Goal: Information Seeking & Learning: Learn about a topic

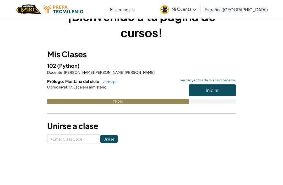
scroll to position [18, 0]
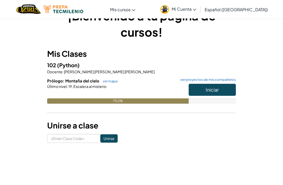
click at [185, 80] on link "ver proyectos de mis compañeros" at bounding box center [207, 79] width 58 height 3
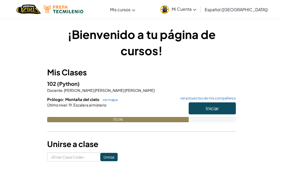
click at [109, 100] on link "ver mapa" at bounding box center [108, 100] width 17 height 4
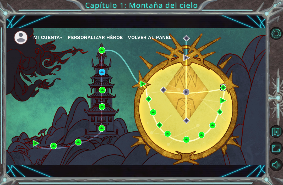
click at [226, 91] on img at bounding box center [223, 87] width 7 height 7
click at [256, 61] on div "Mi Cuenta Personalizar héroe Volver al panel" at bounding box center [136, 96] width 260 height 137
click at [247, 104] on div "Mi Cuenta Personalizar héroe Volver al panel" at bounding box center [136, 96] width 260 height 137
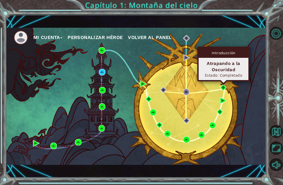
click at [250, 86] on div "Mi Cuenta Personalizar héroe Volver al panel" at bounding box center [136, 96] width 260 height 137
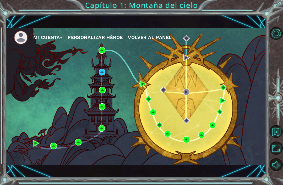
click at [201, 70] on div "Mi Cuenta Personalizar héroe Volver al panel" at bounding box center [136, 96] width 260 height 137
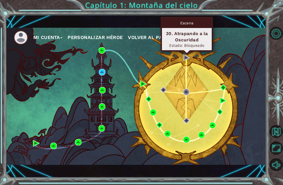
click at [225, 33] on ul "Mi Cuenta Personalizar héroe Volver al panel" at bounding box center [140, 37] width 252 height 14
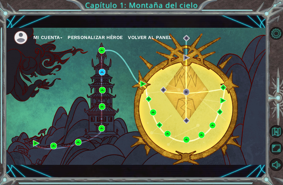
click at [229, 85] on div "Mi Cuenta Personalizar héroe Volver al panel" at bounding box center [136, 96] width 260 height 137
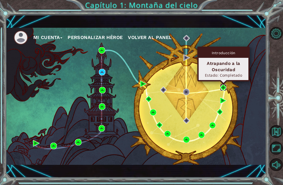
click at [220, 86] on img at bounding box center [223, 87] width 7 height 7
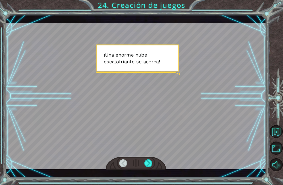
click at [145, 167] on div at bounding box center [148, 163] width 8 height 8
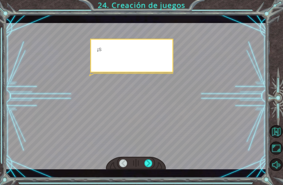
click at [144, 167] on div at bounding box center [148, 163] width 8 height 8
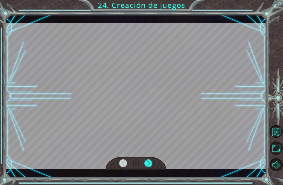
click at [145, 163] on div at bounding box center [148, 163] width 8 height 8
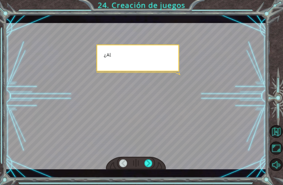
click at [143, 163] on div at bounding box center [136, 163] width 60 height 13
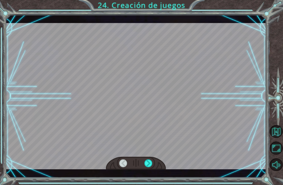
click at [143, 165] on div at bounding box center [136, 163] width 60 height 13
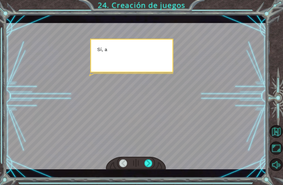
click at [143, 165] on div at bounding box center [136, 163] width 60 height 13
click at [143, 162] on div at bounding box center [136, 163] width 60 height 13
click at [140, 160] on div at bounding box center [136, 163] width 60 height 13
click at [137, 161] on div at bounding box center [136, 163] width 60 height 13
click at [139, 160] on div at bounding box center [136, 163] width 60 height 13
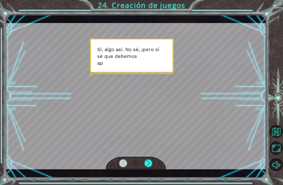
click at [144, 162] on div at bounding box center [148, 163] width 8 height 8
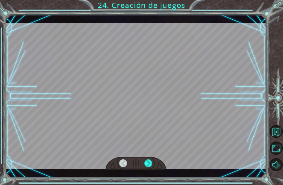
click at [148, 161] on div at bounding box center [148, 163] width 8 height 8
click at [147, 161] on div at bounding box center [148, 163] width 8 height 8
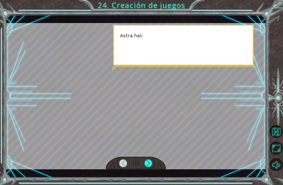
click at [151, 157] on div at bounding box center [136, 163] width 60 height 13
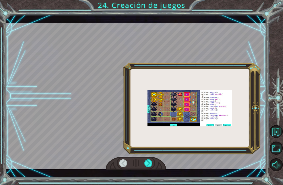
click at [147, 160] on div at bounding box center [148, 163] width 8 height 8
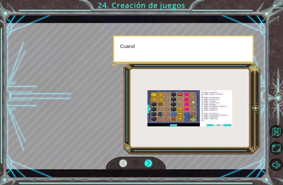
click at [146, 156] on div at bounding box center [136, 96] width 260 height 146
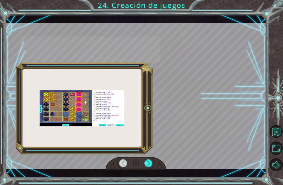
click at [145, 167] on div at bounding box center [148, 163] width 8 height 8
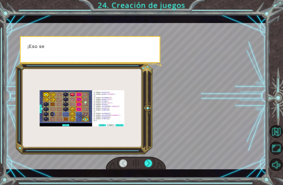
click at [143, 169] on div at bounding box center [136, 163] width 60 height 13
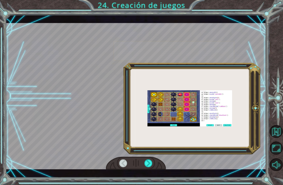
click at [146, 163] on div at bounding box center [148, 163] width 8 height 8
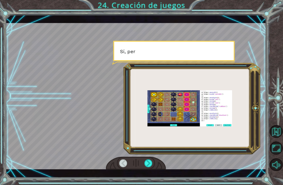
click at [146, 163] on div at bounding box center [148, 163] width 8 height 8
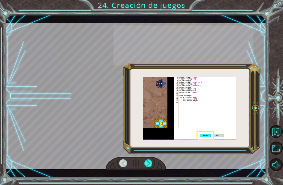
click at [147, 162] on div at bounding box center [148, 163] width 8 height 8
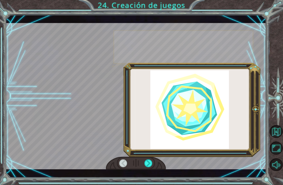
click at [149, 160] on div at bounding box center [148, 163] width 8 height 8
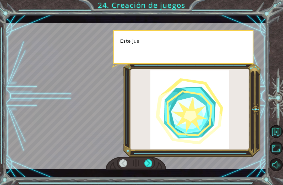
click at [148, 161] on div at bounding box center [148, 163] width 8 height 8
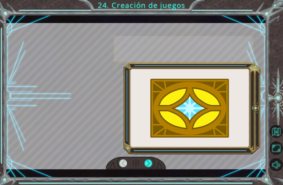
click at [147, 163] on div at bounding box center [148, 163] width 8 height 8
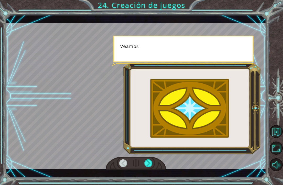
click at [149, 163] on div at bounding box center [148, 163] width 8 height 8
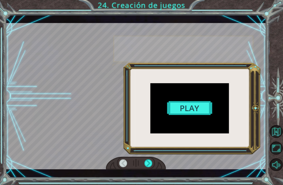
click at [145, 167] on div at bounding box center [148, 163] width 8 height 8
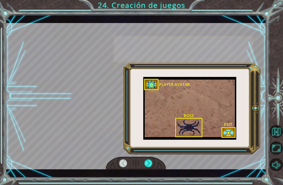
click at [147, 167] on div at bounding box center [148, 163] width 8 height 8
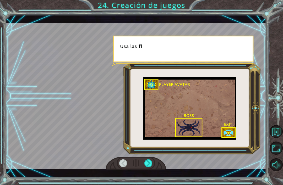
click at [152, 162] on div at bounding box center [148, 163] width 8 height 8
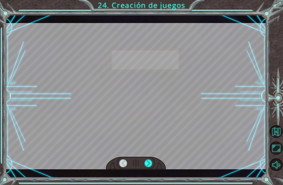
click at [151, 162] on div at bounding box center [148, 163] width 8 height 8
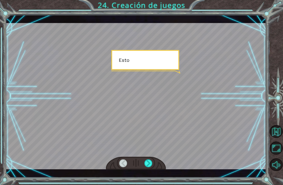
click at [149, 161] on div at bounding box center [148, 163] width 8 height 8
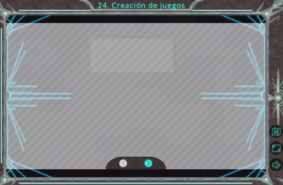
click at [147, 161] on div at bounding box center [148, 163] width 8 height 8
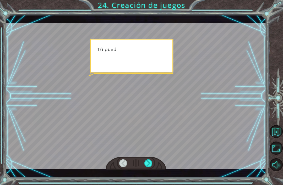
click at [154, 159] on div at bounding box center [136, 163] width 60 height 13
click at [150, 162] on div at bounding box center [148, 163] width 8 height 8
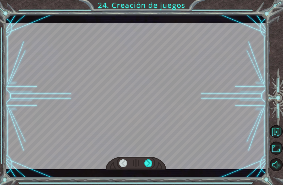
click at [152, 162] on div at bounding box center [148, 163] width 8 height 8
click at [150, 162] on div at bounding box center [148, 163] width 8 height 8
click at [152, 154] on div at bounding box center [136, 96] width 260 height 146
click at [152, 158] on div at bounding box center [136, 163] width 60 height 13
click at [155, 156] on div at bounding box center [136, 96] width 260 height 146
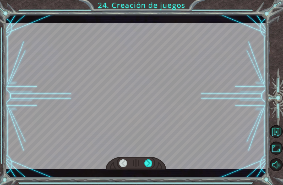
click at [148, 163] on div at bounding box center [148, 163] width 8 height 8
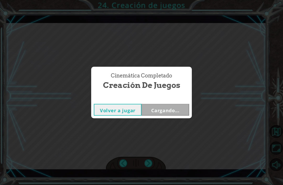
click at [148, 163] on div "Cinemática Completado Creación de juegos Volver a jugar Cargando..." at bounding box center [141, 92] width 283 height 185
click at [174, 111] on button "Siguiente" at bounding box center [165, 110] width 48 height 12
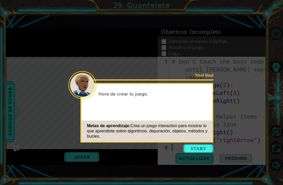
click at [203, 149] on button "Start" at bounding box center [198, 149] width 30 height 8
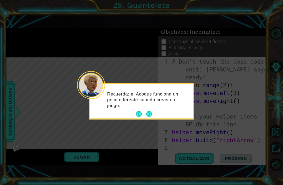
click at [151, 115] on button "Next" at bounding box center [148, 113] width 9 height 9
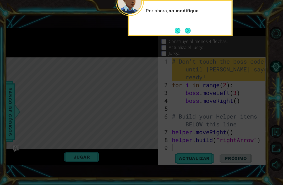
click at [189, 31] on button "Next" at bounding box center [187, 30] width 7 height 7
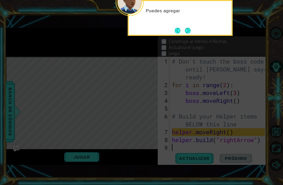
click at [191, 27] on button "Next" at bounding box center [187, 30] width 6 height 6
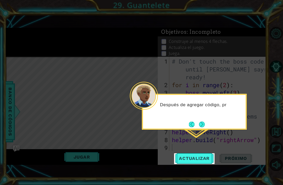
click at [201, 128] on button "Next" at bounding box center [202, 124] width 8 height 8
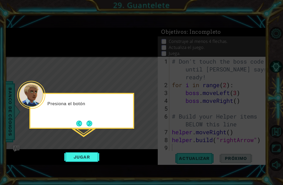
click at [90, 125] on button "Next" at bounding box center [89, 123] width 9 height 9
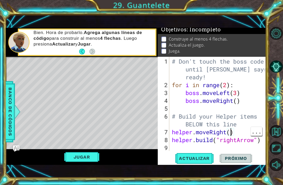
click at [231, 143] on div "# Don't touch the boss code until [PERSON_NAME] says you're ready! for i in ran…" at bounding box center [219, 121] width 97 height 126
type textarea "helper.moveRight(2)"
click at [199, 161] on span "Actualizar" at bounding box center [194, 158] width 41 height 5
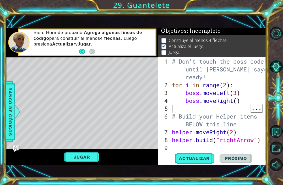
scroll to position [0, 0]
click at [237, 113] on div "# Don't touch the boss code until [PERSON_NAME] says you're ready! for i in ran…" at bounding box center [219, 121] width 97 height 126
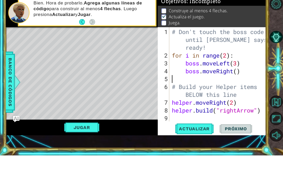
click at [237, 74] on div "# Don't touch the boss code until [PERSON_NAME] says you're ready! for i in ran…" at bounding box center [219, 121] width 97 height 126
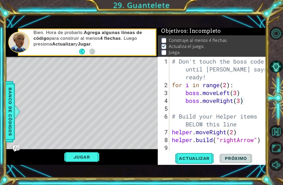
click at [206, 161] on span "Actualizar" at bounding box center [194, 158] width 41 height 5
click at [225, 96] on div "# Don't touch the boss code until [PERSON_NAME] says you're ready! for i in ran…" at bounding box center [219, 121] width 97 height 126
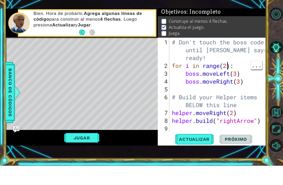
click at [226, 68] on div "# Don't touch the boss code until [PERSON_NAME] says you're ready! for i in ran…" at bounding box center [219, 121] width 97 height 126
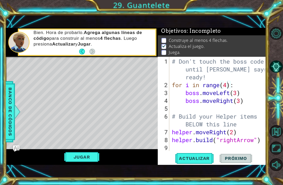
click at [202, 161] on span "Actualizar" at bounding box center [194, 158] width 41 height 5
click at [236, 104] on div "# Don't touch the boss code until [PERSON_NAME] says you're ready! for i in ran…" at bounding box center [219, 121] width 97 height 126
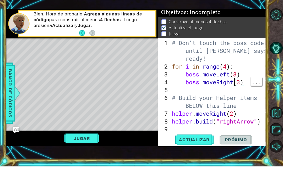
click at [235, 78] on div "# Don't touch the boss code until [PERSON_NAME] says you're ready! for i in ran…" at bounding box center [219, 121] width 97 height 126
click at [237, 74] on div "# Don't touch the boss code until [PERSON_NAME] says you're ready! for i in ran…" at bounding box center [219, 121] width 97 height 126
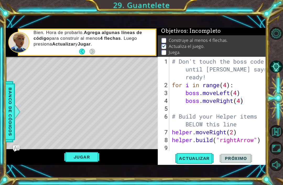
click at [204, 161] on span "Actualizar" at bounding box center [194, 158] width 41 height 5
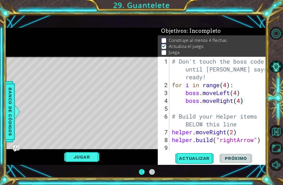
scroll to position [17, 0]
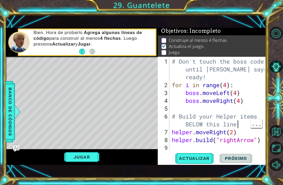
click at [247, 126] on div "# Don't touch the boss code until [PERSON_NAME] says you're ready! for i in ran…" at bounding box center [219, 121] width 97 height 126
click at [228, 83] on div "# Don't touch the boss code until [PERSON_NAME] says you're ready! for i in ran…" at bounding box center [219, 121] width 97 height 126
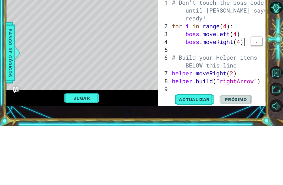
click at [251, 96] on span "..." at bounding box center [256, 100] width 11 height 9
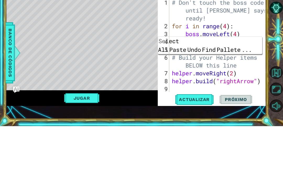
type textarea "for i in range(4):"
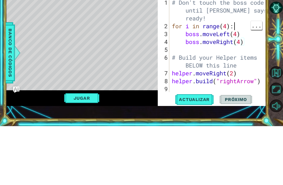
click at [258, 80] on span "..." at bounding box center [256, 84] width 11 height 9
click at [234, 58] on div "# Don't touch the boss code until [PERSON_NAME] says you're ready! for i in ran…" at bounding box center [219, 121] width 97 height 126
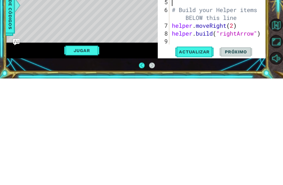
type textarea "[DOMAIN_NAME]("rightArrow")"
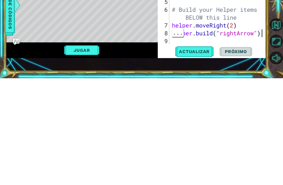
click at [262, 58] on div "# Don't touch the boss code until [PERSON_NAME] says you're ready! for i in ran…" at bounding box center [219, 121] width 97 height 126
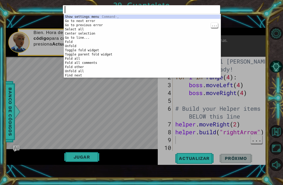
click at [78, 20] on div "Show settings menu Command-, Go to next error F4 Go to previous error Shift-F4 …" at bounding box center [142, 51] width 157 height 72
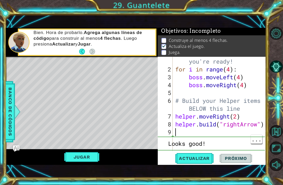
scroll to position [17, 0]
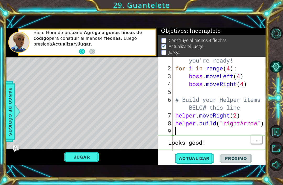
click at [81, 29] on div "Bien. Hora de probarlo. Agrega algunas líneas de código para construir al menos…" at bounding box center [92, 42] width 125 height 30
click at [196, 164] on button "Actualizar" at bounding box center [194, 158] width 41 height 11
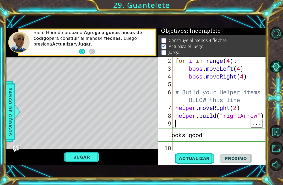
click at [196, 136] on div "Looks good!" at bounding box center [211, 135] width 107 height 14
type textarea "k"
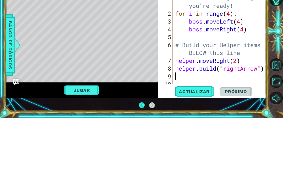
scroll to position [8, 0]
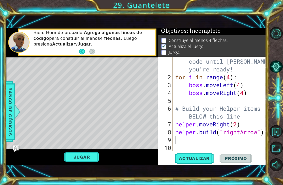
click at [227, 145] on div "# Don't touch the boss code until [PERSON_NAME] says you're ready! for i in ran…" at bounding box center [220, 113] width 93 height 126
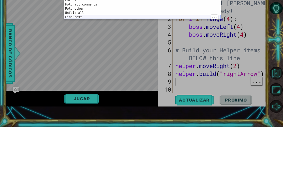
click at [73, 16] on div "Go to next error F4 Recently used Show settings menu Command-, Other commands G…" at bounding box center [142, 51] width 157 height 72
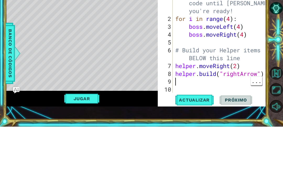
click at [73, 57] on div "Level Map" at bounding box center [127, 134] width 242 height 154
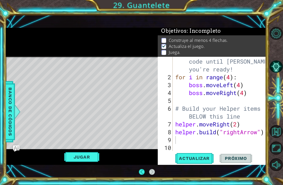
click at [197, 158] on span "Actualizar" at bounding box center [194, 158] width 41 height 5
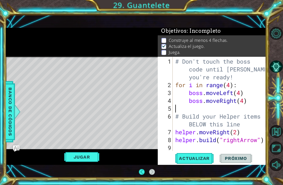
scroll to position [0, 0]
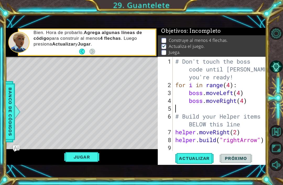
click at [233, 107] on div "# Don't touch the boss code until [PERSON_NAME] says you're ready! for i in ran…" at bounding box center [220, 121] width 93 height 126
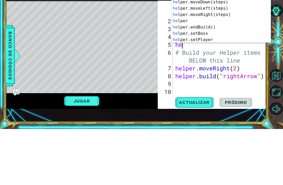
scroll to position [0, 0]
type textarea "helper"
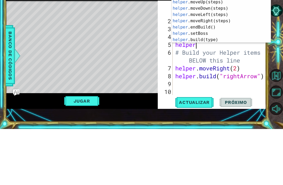
scroll to position [0, 1]
click at [246, 49] on div "helper Toca enter helper .moveUp(steps) Toca enter helper .moveDown(steps) Toca…" at bounding box center [221, 80] width 99 height 63
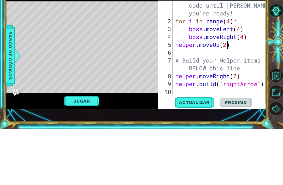
scroll to position [17, 0]
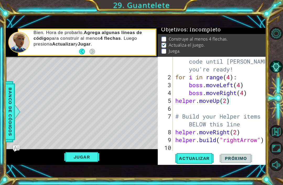
type textarea "helper.moveUp(2)"
click at [199, 161] on span "Actualizar" at bounding box center [194, 158] width 41 height 5
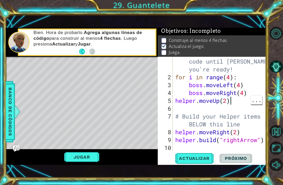
click at [236, 103] on div "# Don't touch the boss code until [PERSON_NAME] says you're ready! for i in ran…" at bounding box center [220, 113] width 93 height 126
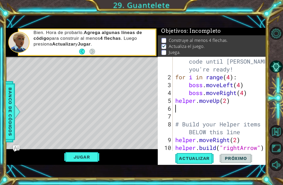
type textarea "h"
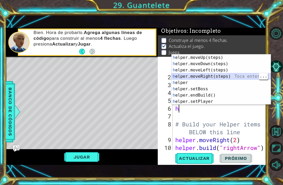
click at [232, 76] on div "h elper.moveUp(steps) Toca enter h elper.moveDown(steps) Toca enter h elper.mov…" at bounding box center [221, 85] width 99 height 63
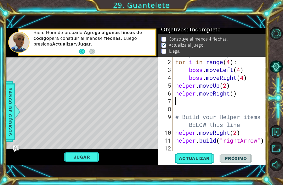
scroll to position [31, 0]
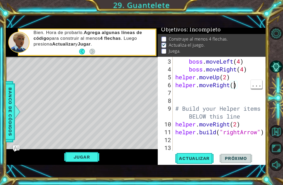
click at [234, 87] on div "boss . moveLeft ( 4 ) boss . moveRight ( 4 ) helper . moveUp ( 2 ) helper . mov…" at bounding box center [220, 113] width 93 height 110
click at [204, 160] on span "Actualizar" at bounding box center [194, 158] width 41 height 5
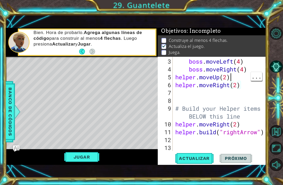
scroll to position [0, 2]
click at [233, 79] on div "boss . moveLeft ( 4 ) boss . moveRight ( 4 ) helper . moveUp ( 2 ) helper . mov…" at bounding box center [220, 113] width 93 height 110
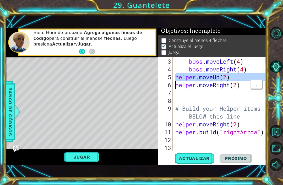
type textarea "helper.moveRight(2)"
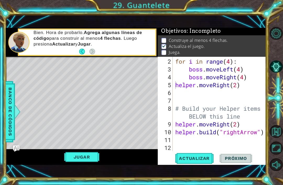
scroll to position [0, 0]
click at [225, 92] on div "for i in range ( 4 ) : boss . moveLeft ( 4 ) boss . moveRight ( 4 ) helper . mo…" at bounding box center [220, 113] width 93 height 110
click at [245, 59] on div "for i in range ( 4 ) : boss . moveLeft ( 4 ) boss . moveRight ( 4 ) helper . mo…" at bounding box center [220, 113] width 93 height 110
click at [172, 59] on div "2" at bounding box center [166, 62] width 14 height 8
type textarea "for i in range(4):"
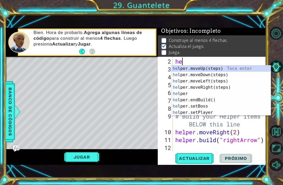
scroll to position [0, 0]
type textarea "help"
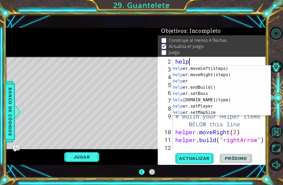
scroll to position [13, 0]
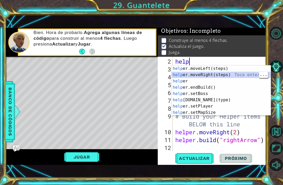
click at [227, 73] on div "help er.moveLeft(steps) Toca enter help er.moveRight(steps) Toca enter help [PE…" at bounding box center [221, 96] width 99 height 63
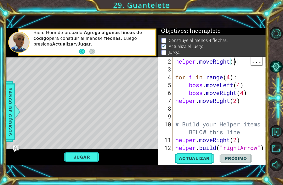
scroll to position [0, 3]
type textarea "helper.moveRight(2)"
click at [194, 157] on span "Actualizar" at bounding box center [194, 158] width 41 height 5
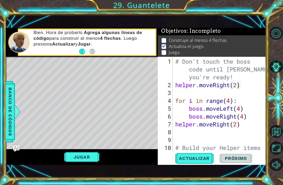
scroll to position [0, 0]
click at [172, 87] on div "2" at bounding box center [166, 85] width 14 height 8
type textarea "helper.moveRight(2)"
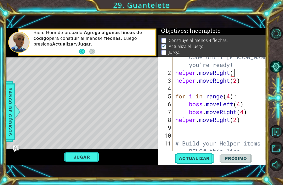
scroll to position [0, 3]
click at [204, 160] on span "Actualizar" at bounding box center [194, 158] width 41 height 5
click at [202, 158] on span "Actualizar" at bounding box center [194, 158] width 41 height 5
click at [230, 83] on div "# Don't touch the boss code until [PERSON_NAME] says you're ready! helper . mov…" at bounding box center [220, 112] width 93 height 134
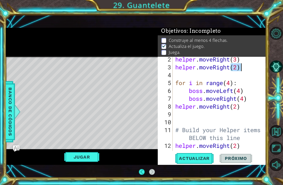
scroll to position [21, 0]
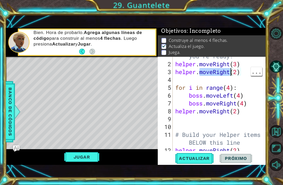
type textarea "helper.moveRight(2)"
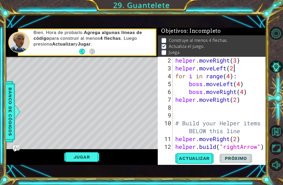
scroll to position [0, 3]
type textarea "helper.moveLeft(2)"
click at [203, 159] on span "Actualizar" at bounding box center [194, 158] width 41 height 5
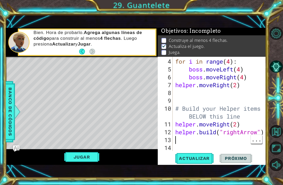
scroll to position [0, 0]
click at [227, 141] on div "for i in range ( 4 ) : boss . moveLeft ( 4 ) boss . moveRight ( 4 ) helper . mo…" at bounding box center [220, 113] width 93 height 110
type textarea "helper.moveRight(4)"
click at [202, 160] on span "Actualizar" at bounding box center [194, 158] width 41 height 5
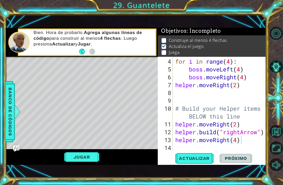
scroll to position [0, 0]
click at [229, 148] on div "for i in range ( 4 ) : boss . moveLeft ( 4 ) boss . moveRight ( 4 ) helper . mo…" at bounding box center [220, 113] width 93 height 110
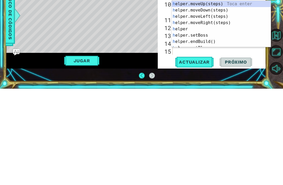
scroll to position [47, 0]
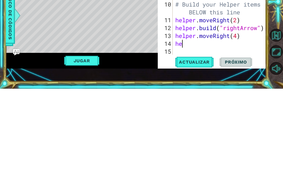
type textarea "h"
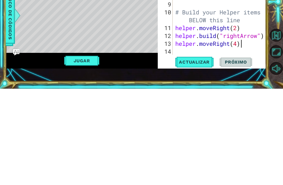
scroll to position [39, 0]
type textarea "helper.moveRight(4)"
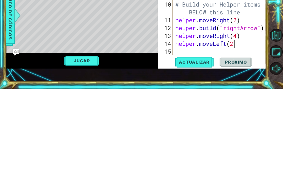
scroll to position [0, 3]
click at [199, 156] on span "Actualizar" at bounding box center [194, 158] width 41 height 5
click at [204, 156] on span "Actualizar" at bounding box center [194, 158] width 41 height 5
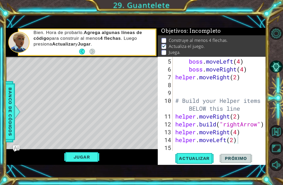
click at [203, 157] on span "Actualizar" at bounding box center [194, 158] width 41 height 5
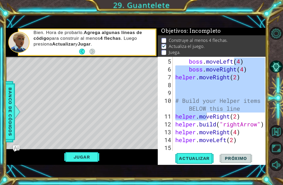
scroll to position [47, 0]
type textarea "helper.moveRight(4)"
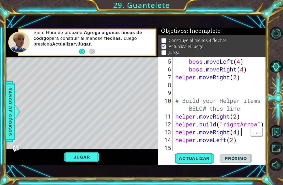
scroll to position [0, 0]
click at [237, 95] on div "boss . moveLeft ( 4 ) boss . moveRight ( 4 ) helper . moveRight ( 2 ) # Build y…" at bounding box center [220, 113] width 93 height 110
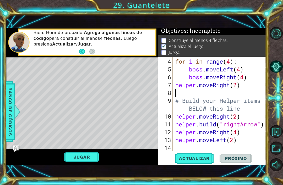
scroll to position [39, 0]
click at [197, 158] on span "Actualizar" at bounding box center [194, 158] width 41 height 5
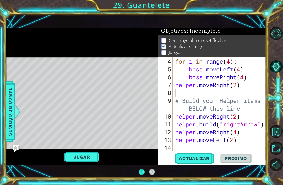
scroll to position [0, 0]
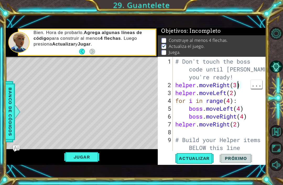
click at [237, 86] on div "# Don't touch the boss code until [PERSON_NAME] says you're ready! helper . mov…" at bounding box center [220, 121] width 93 height 126
click at [204, 156] on button "Actualizar" at bounding box center [194, 158] width 41 height 11
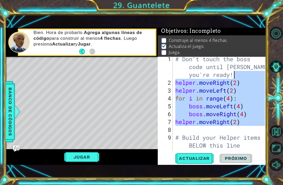
scroll to position [3, 0]
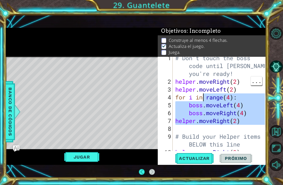
type textarea "helper.moveLeft(2) for i in range(4):"
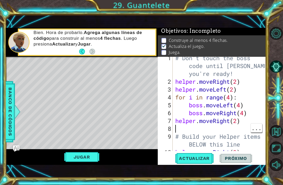
scroll to position [0, 0]
click at [228, 131] on div "# Don't touch the boss code until [PERSON_NAME] says you're ready! helper . mov…" at bounding box center [220, 117] width 93 height 126
type textarea "l"
click at [198, 161] on span "Actualizar" at bounding box center [194, 158] width 41 height 5
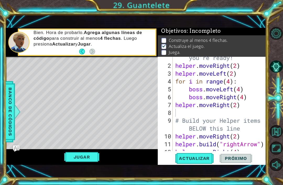
scroll to position [19, 0]
click at [88, 158] on button "Jugar" at bounding box center [81, 157] width 35 height 10
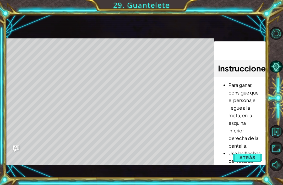
click at [252, 153] on button "Atrás" at bounding box center [247, 157] width 29 height 10
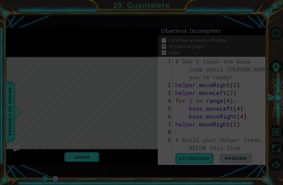
scroll to position [0, 0]
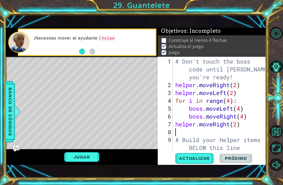
click at [234, 158] on span "Próximo" at bounding box center [235, 158] width 32 height 5
click at [246, 158] on span "Próximo" at bounding box center [235, 158] width 32 height 5
click at [244, 155] on button "Próximo" at bounding box center [235, 158] width 32 height 11
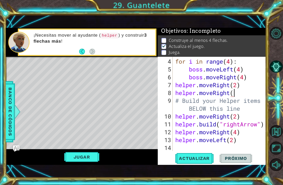
scroll to position [0, 3]
click at [193, 154] on button "Actualizar" at bounding box center [194, 158] width 41 height 11
click at [197, 162] on button "Actualizar" at bounding box center [194, 158] width 41 height 11
click at [240, 143] on div "for i in range ( 4 ) : boss . moveLeft ( 4 ) boss . moveRight ( 4 ) helper . mo…" at bounding box center [220, 113] width 93 height 110
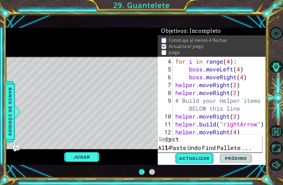
scroll to position [17, 0]
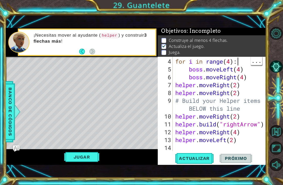
type textarea "boss.moveLeft(4)"
click at [227, 67] on div "for i in range ( 4 ) : boss . moveLeft ( 4 ) boss . moveRight ( 4 ) helper . mo…" at bounding box center [220, 113] width 93 height 110
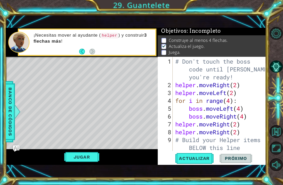
scroll to position [0, 0]
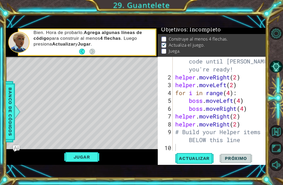
scroll to position [8, 0]
click at [233, 119] on div "# Don't touch the boss code until Vega says you're ready! helper . moveRight ( …" at bounding box center [220, 113] width 93 height 126
click at [228, 122] on div "# Don't touch the boss code until Vega says you're ready! helper . moveRight ( …" at bounding box center [220, 113] width 93 height 126
click at [240, 121] on div "# Don't touch the boss code until Vega says you're ready! helper . moveRight ( …" at bounding box center [220, 113] width 93 height 126
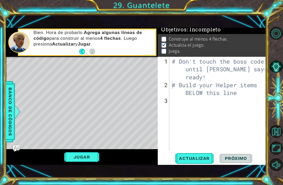
click at [90, 157] on button "Jugar" at bounding box center [81, 157] width 35 height 10
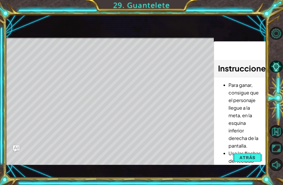
click at [241, 157] on span "Atrás" at bounding box center [247, 157] width 16 height 5
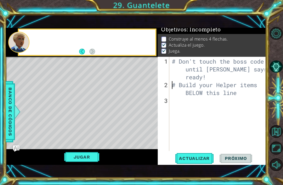
scroll to position [1, 0]
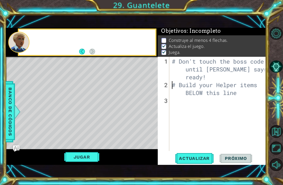
click at [204, 163] on button "Actualizar" at bounding box center [194, 158] width 41 height 11
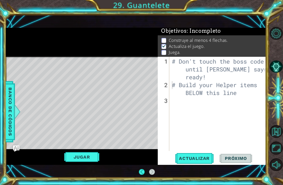
scroll to position [0, 0]
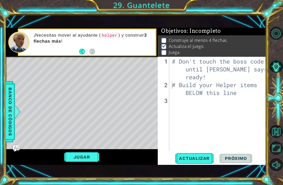
click at [233, 158] on span "Próximo" at bounding box center [235, 158] width 32 height 5
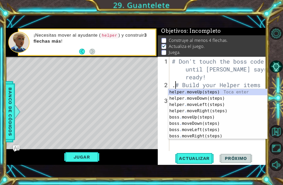
scroll to position [0, 0]
type textarea "# Build your Helper items BELOW this line"
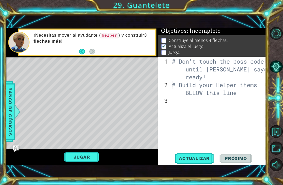
click at [277, 73] on button "Pista IA" at bounding box center [275, 66] width 13 height 13
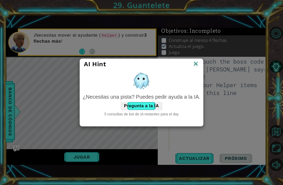
click at [194, 61] on img at bounding box center [195, 64] width 7 height 8
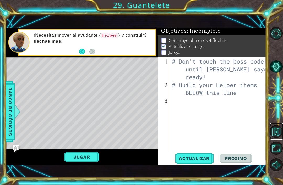
click at [276, 138] on button "Volver al mapa" at bounding box center [275, 131] width 13 height 13
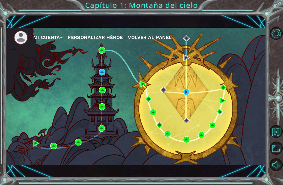
click at [252, 97] on div "Mi Cuenta Personalizar héroe Volver al panel" at bounding box center [136, 96] width 260 height 137
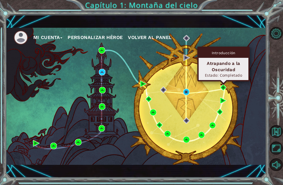
click at [186, 116] on div "Mi Cuenta Personalizar héroe Volver al panel" at bounding box center [136, 96] width 260 height 137
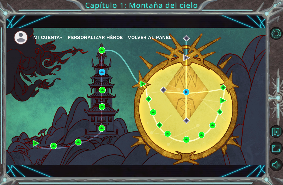
click at [206, 85] on div "Mi Cuenta Personalizar héroe Volver al panel" at bounding box center [136, 96] width 260 height 137
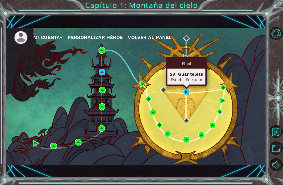
click at [187, 93] on img at bounding box center [186, 92] width 7 height 7
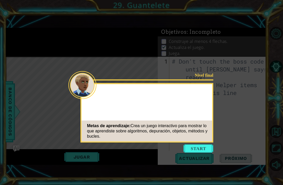
click at [211, 110] on div "Nivel final Metas de aprendizaje: Crea un juego interactivo para mostrar lo que…" at bounding box center [146, 112] width 133 height 59
click at [197, 151] on button "Start" at bounding box center [198, 149] width 30 height 8
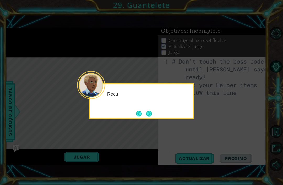
click at [201, 148] on icon at bounding box center [141, 92] width 283 height 185
click at [148, 114] on button "Next" at bounding box center [149, 114] width 6 height 6
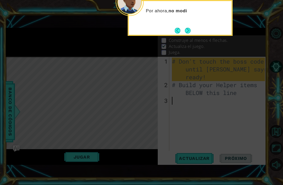
click at [189, 31] on button "Next" at bounding box center [188, 31] width 6 height 6
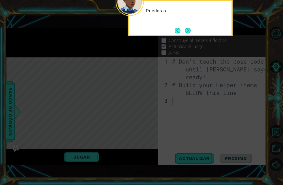
click at [185, 32] on button "Next" at bounding box center [188, 31] width 6 height 6
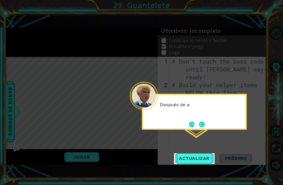
click at [204, 123] on button "Next" at bounding box center [202, 124] width 6 height 6
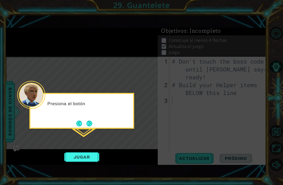
click at [91, 123] on button "Next" at bounding box center [89, 124] width 6 height 6
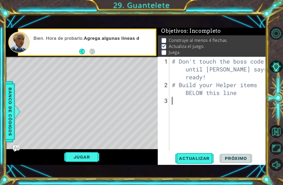
click at [280, 154] on button "Maximizar navegador" at bounding box center [275, 148] width 13 height 13
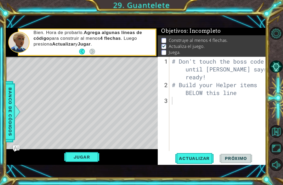
click at [277, 68] on button "Pista IA" at bounding box center [275, 66] width 13 height 13
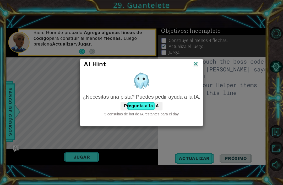
click at [196, 62] on img at bounding box center [195, 64] width 7 height 8
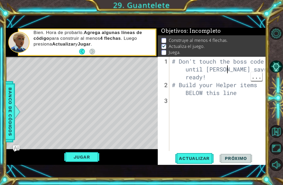
type textarea "# Don't touch the boss code until Vega says you're ready! # Build your Helper i…"
click at [217, 111] on div "# Don't touch the boss code until Vega says you're ready! # Build your Helper i…" at bounding box center [219, 121] width 97 height 126
click at [234, 113] on div "# Don't touch the boss code until Vega says you're ready! # Build your Helper i…" at bounding box center [219, 121] width 97 height 126
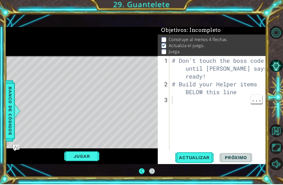
scroll to position [17, 0]
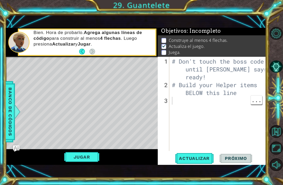
type textarea "# Build your Helper items BELOW this line"
click at [220, 89] on div "# Don't touch the boss code until Vega says you're ready! # Build your Helper i…" at bounding box center [219, 121] width 97 height 126
click at [164, 48] on img at bounding box center [163, 45] width 5 height 4
click at [163, 47] on img at bounding box center [163, 45] width 5 height 4
click at [165, 53] on p at bounding box center [163, 52] width 5 height 5
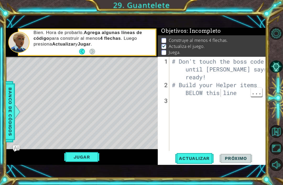
click at [167, 40] on li "Construye al menos 4 flechas." at bounding box center [212, 40] width 102 height 6
click at [193, 46] on p "Actualiza el juego." at bounding box center [187, 46] width 36 height 6
click at [218, 50] on li "Juega." at bounding box center [212, 52] width 102 height 6
click at [205, 163] on button "Actualizar" at bounding box center [194, 158] width 41 height 11
click at [234, 105] on div "# Don't touch the boss code until Vega says you're ready! # Build your Helper i…" at bounding box center [219, 121] width 97 height 126
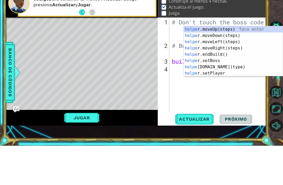
scroll to position [0, 2]
type textarea "build yor helper"
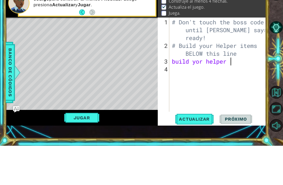
scroll to position [0, 0]
type textarea "build yor helper"
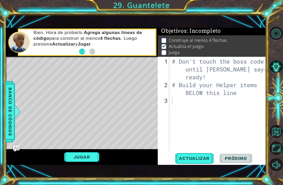
type textarea "# Don't touch the boss code until Vega says you're ready!"
click at [237, 80] on div "# Don't touch the boss code until Vega says you're ready! # Build your Helper i…" at bounding box center [219, 121] width 97 height 126
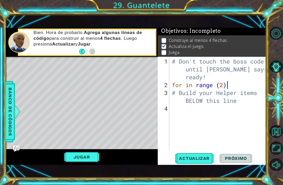
scroll to position [0, 2]
click at [241, 99] on div "# Don't touch the boss code until Vega says you're ready! for in range ( 2 ) # …" at bounding box center [219, 121] width 97 height 126
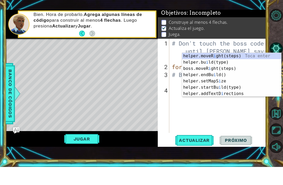
scroll to position [0, 1]
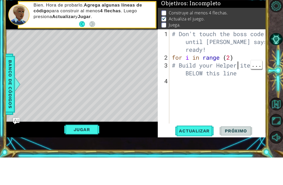
click at [237, 65] on div "# Don't touch the boss code until Vega says you're ready! for i in range ( 2 ) …" at bounding box center [219, 121] width 97 height 126
type textarea "for i in range (2)"
click at [246, 60] on div "# Don't touch the boss code until Vega says you're ready! for i in range ( 2 ) …" at bounding box center [219, 121] width 97 height 126
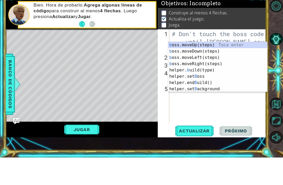
type textarea "bo"
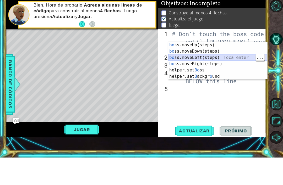
click at [236, 69] on div "bo ss.moveUp(steps) Toca enter bo ss.moveDown(steps) Toca enter bo ss.moveLeft(…" at bounding box center [217, 94] width 99 height 50
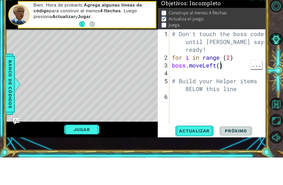
type textarea "boss.moveLeft(3)"
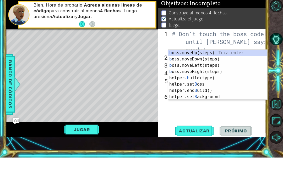
type textarea "bo"
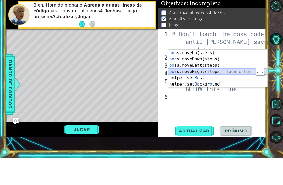
click at [220, 77] on div "bo ss.moveUp(steps) Toca enter bo ss.moveDown(steps) Toca enter bo ss.moveLeft(…" at bounding box center [217, 102] width 99 height 50
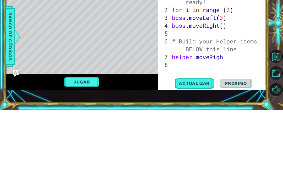
scroll to position [0, 2]
type textarea "helper.moveRight()"
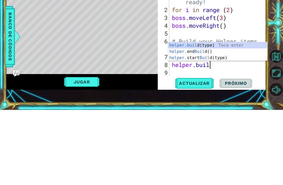
scroll to position [0, 2]
click at [234, 117] on div "helper.buil d(type) Toca enter helper. end Buil d() Toca enter helper. start Bu…" at bounding box center [217, 132] width 99 height 31
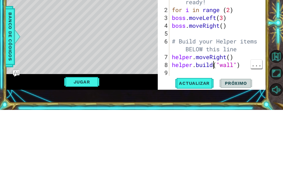
click at [213, 65] on div "# Don't touch the boss code until Vega says you're ready! for i in range ( 2 ) …" at bounding box center [219, 121] width 97 height 126
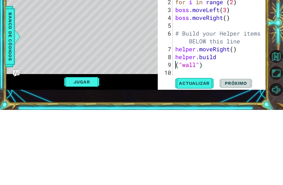
scroll to position [8, 0]
click at [213, 64] on div "# Don't touch the boss code until Vega says you're ready! for i in range ( 2 ) …" at bounding box center [220, 113] width 93 height 126
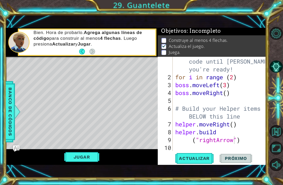
click at [202, 159] on span "Actualizar" at bounding box center [194, 158] width 41 height 5
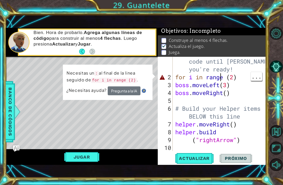
click at [220, 74] on div "# Don't touch the boss code until Vega says you're ready! for i in range ( 2 ) …" at bounding box center [220, 113] width 93 height 126
click at [223, 76] on div "# Don't touch the boss code until Vega says you're ready! for i in range ( 2 ) …" at bounding box center [220, 113] width 93 height 126
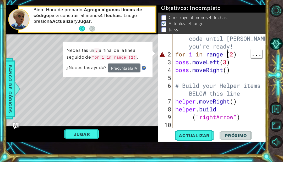
click at [227, 56] on div "# Don't touch the boss code until Vega says you're ready! for i in range ( 2 ) …" at bounding box center [220, 113] width 93 height 126
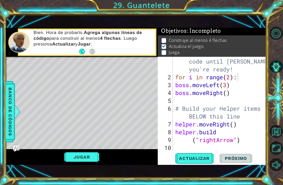
click at [204, 158] on span "Actualizar" at bounding box center [194, 158] width 41 height 5
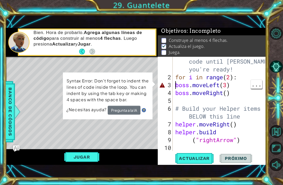
scroll to position [0, 2]
click at [194, 82] on div "# Don't touch the boss code until Vega says you're ready! for i in range ( 2 ) …" at bounding box center [220, 113] width 93 height 126
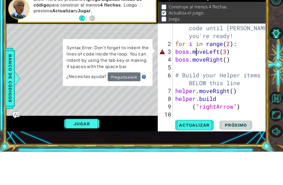
click at [172, 81] on div "3" at bounding box center [166, 85] width 14 height 8
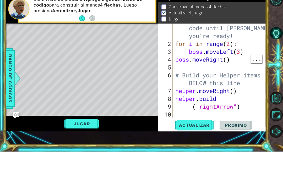
click at [172, 89] on div "4" at bounding box center [166, 93] width 14 height 8
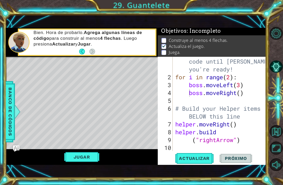
click at [203, 156] on span "Actualizar" at bounding box center [194, 158] width 41 height 5
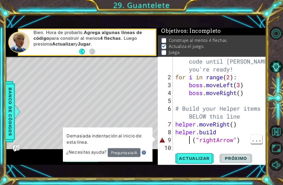
click at [193, 138] on div "# Don't touch the boss code until Vega says you're ready! for i in range ( 2 ) …" at bounding box center [220, 113] width 93 height 126
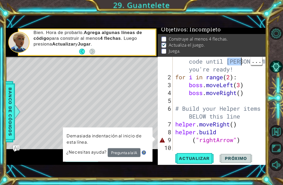
scroll to position [0, 0]
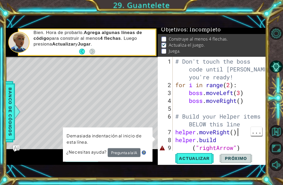
click at [245, 135] on div "# Don't touch the boss code until Vega says you're ready! for i in range ( 2 ) …" at bounding box center [220, 121] width 93 height 126
click at [188, 149] on div "# Don't touch the boss code until Vega says you're ready! for i in range ( 2 ) …" at bounding box center [220, 121] width 93 height 126
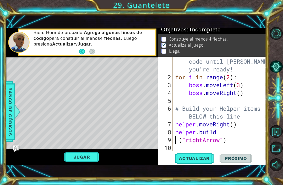
scroll to position [8, 0]
click at [197, 159] on span "Actualizar" at bounding box center [194, 158] width 41 height 5
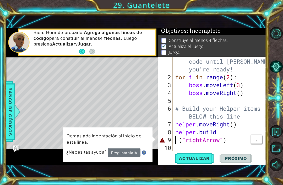
click at [177, 143] on div "# Don't touch the boss code until Vega says you're ready! for i in range ( 2 ) …" at bounding box center [220, 113] width 93 height 126
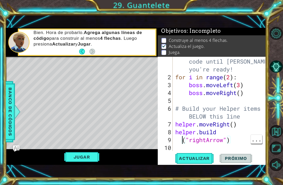
click at [182, 140] on div "# Don't touch the boss code until Vega says you're ready! for i in range ( 2 ) …" at bounding box center [220, 113] width 93 height 126
click at [180, 142] on div "# Don't touch the boss code until Vega says you're ready! for i in range ( 2 ) …" at bounding box center [220, 113] width 93 height 126
type textarea "("rightArrow")"
click at [203, 160] on span "Actualizar" at bounding box center [194, 158] width 41 height 5
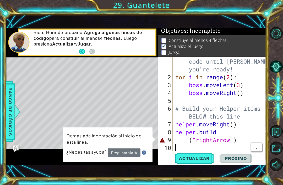
scroll to position [0, 0]
type textarea "("rightArrow")"
click at [238, 141] on div "# Don't touch the boss code until Vega says you're ready! for i in range ( 2 ) …" at bounding box center [220, 113] width 93 height 126
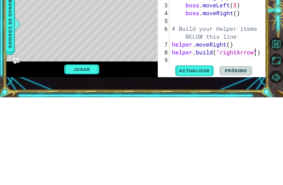
scroll to position [0, 4]
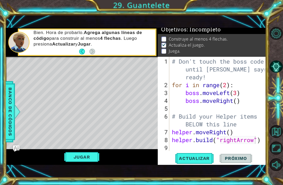
click at [192, 157] on span "Actualizar" at bounding box center [194, 158] width 41 height 5
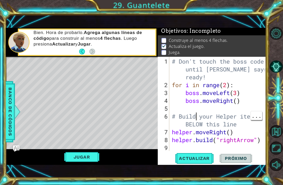
click at [195, 112] on div "# Don't touch the boss code until [PERSON_NAME] says you're ready! for i in ran…" at bounding box center [219, 121] width 97 height 126
click at [183, 121] on div "# Don't touch the boss code until [PERSON_NAME] says you're ready! for i in ran…" at bounding box center [219, 121] width 97 height 126
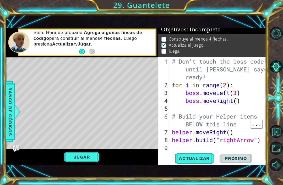
scroll to position [2, 0]
click at [201, 158] on span "Actualizar" at bounding box center [194, 158] width 41 height 5
click at [237, 118] on div "# Don't touch the boss code until [PERSON_NAME] says you're ready! for i in ran…" at bounding box center [219, 121] width 97 height 126
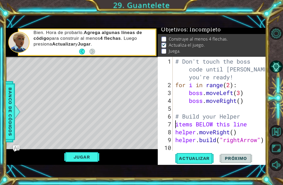
scroll to position [0, 3]
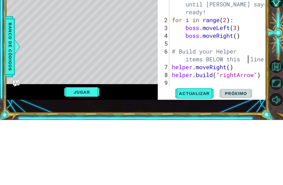
type textarea "# Build your Helper items BELOW this line"
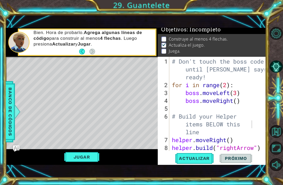
click at [202, 153] on button "Actualizar" at bounding box center [194, 158] width 41 height 11
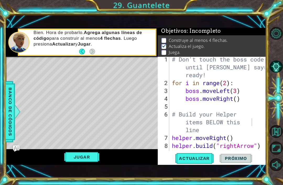
scroll to position [8, 0]
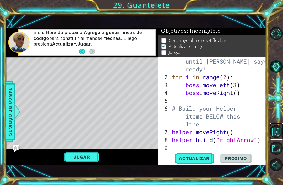
click at [274, 138] on button "Volver al mapa" at bounding box center [275, 131] width 13 height 13
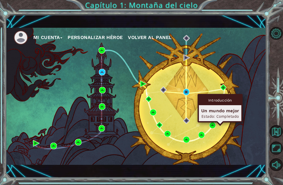
click at [233, 67] on div "Mi Cuenta Personalizar héroe Volver al panel" at bounding box center [136, 96] width 260 height 137
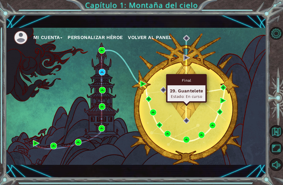
click at [187, 89] on img at bounding box center [186, 92] width 7 height 7
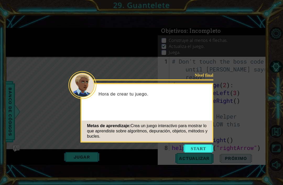
scroll to position [17, 0]
